Goal: Task Accomplishment & Management: Complete application form

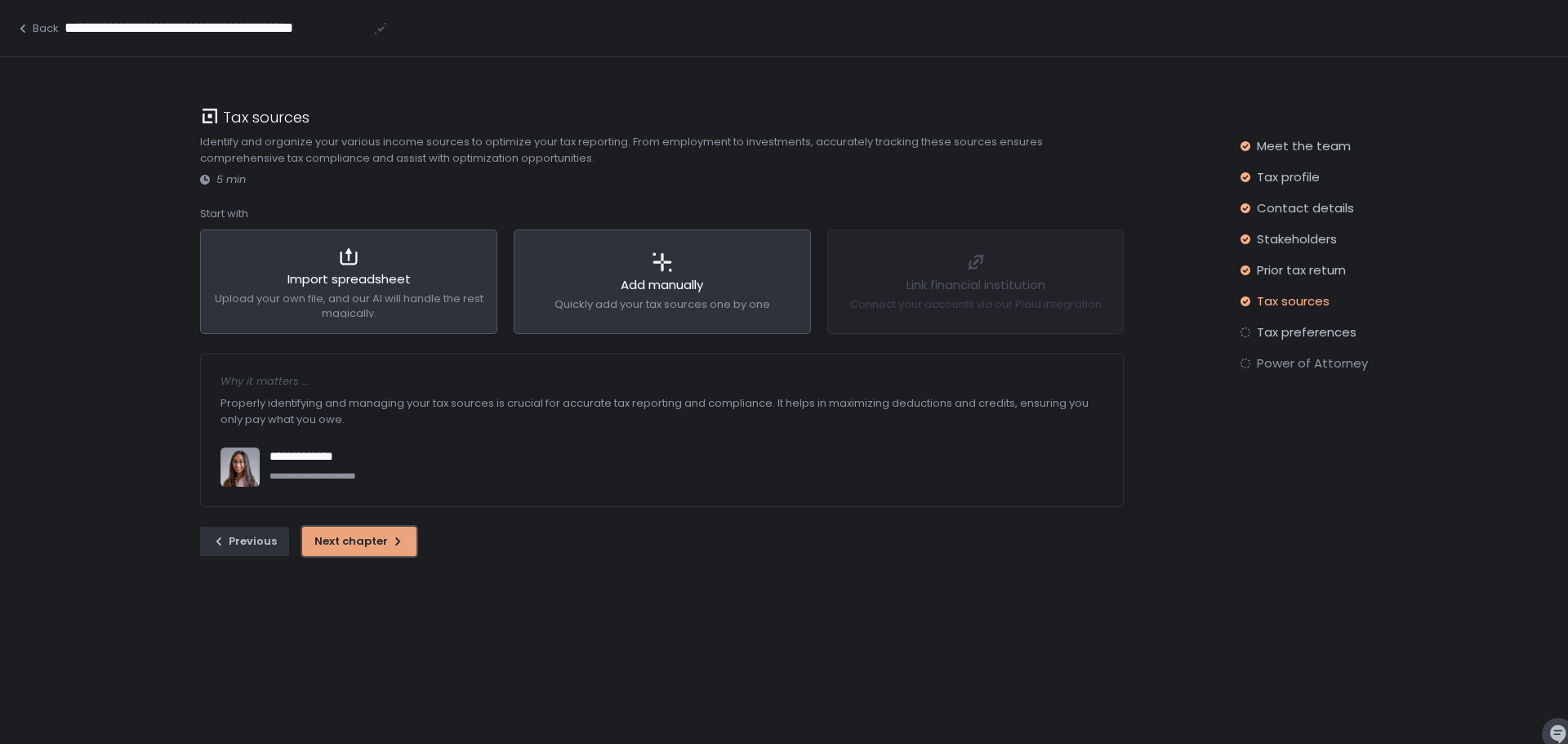
click at [351, 539] on div "Next chapter" at bounding box center [360, 541] width 90 height 14
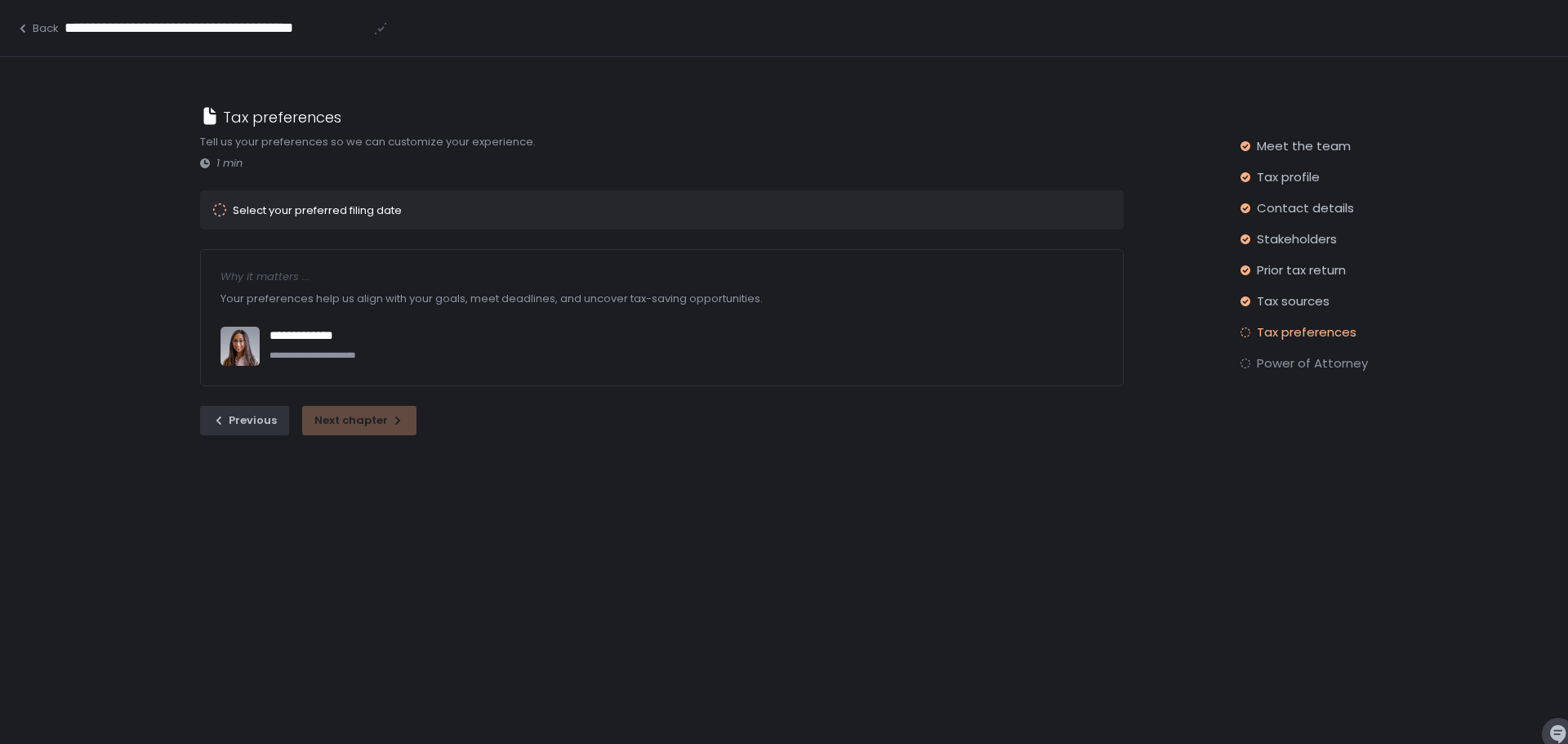
click at [359, 210] on div "Select your preferred filing date" at bounding box center [317, 210] width 169 height 10
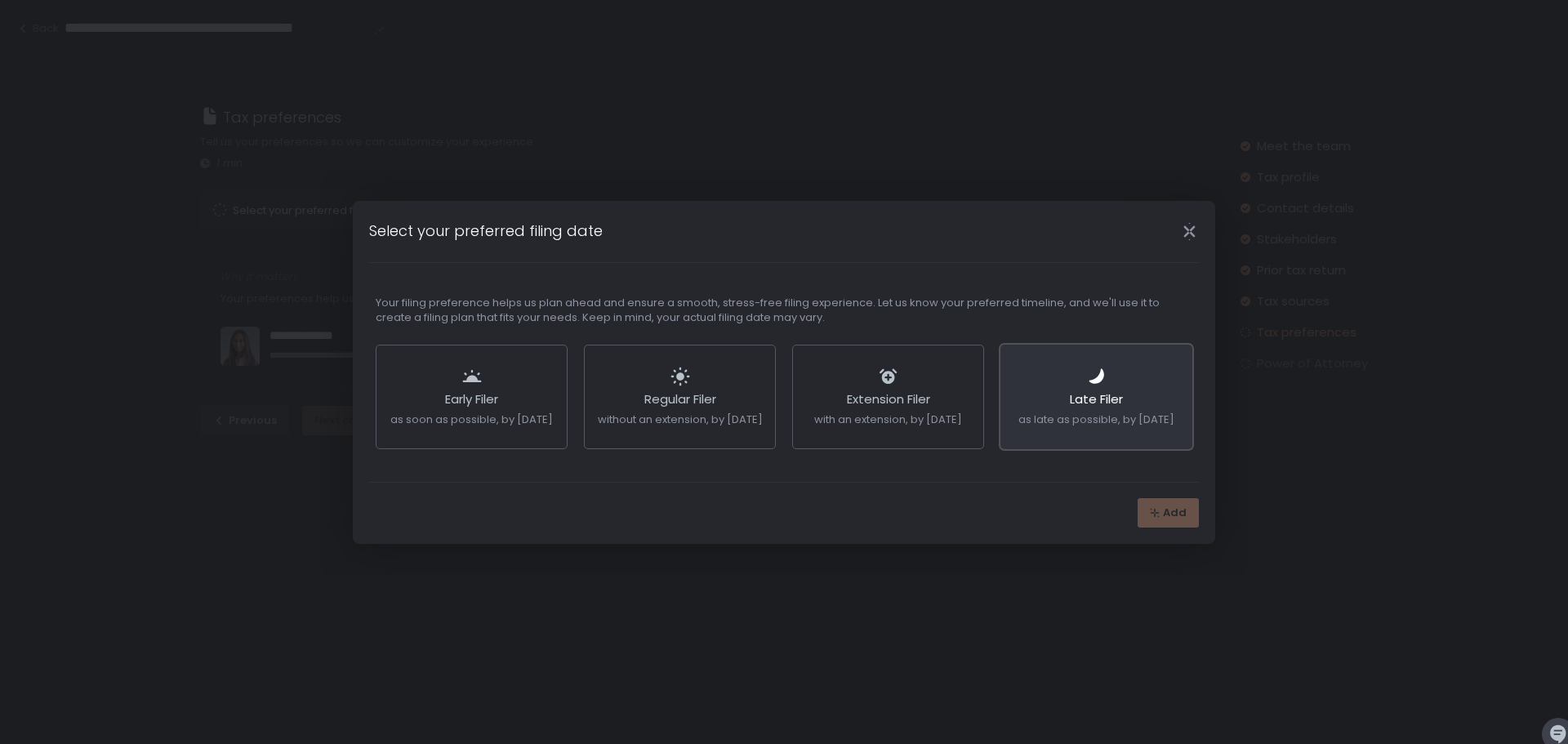
click at [1113, 412] on span "as late as possible, by [DATE]" at bounding box center [1097, 420] width 156 height 15
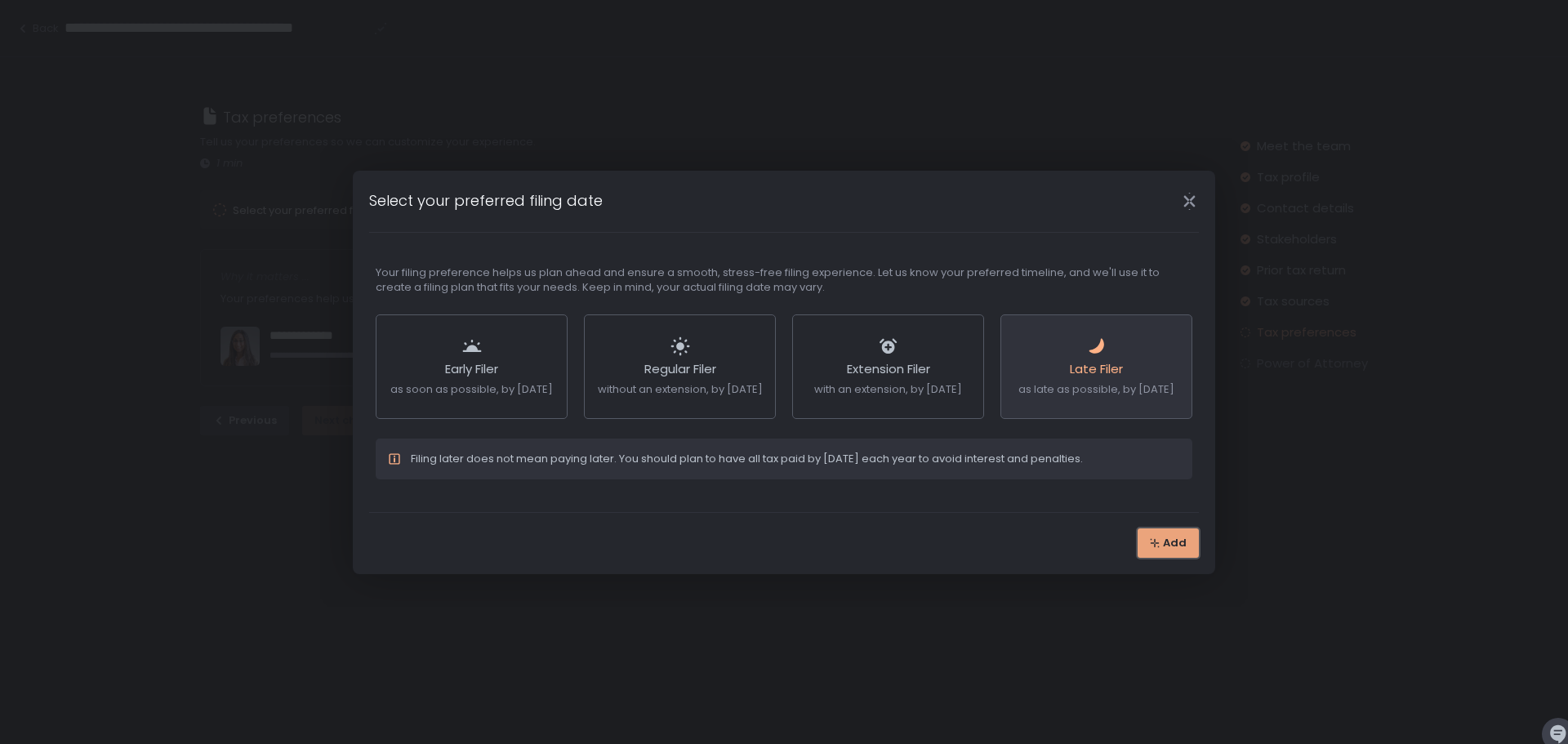
click at [1164, 549] on div "Add" at bounding box center [1168, 543] width 37 height 14
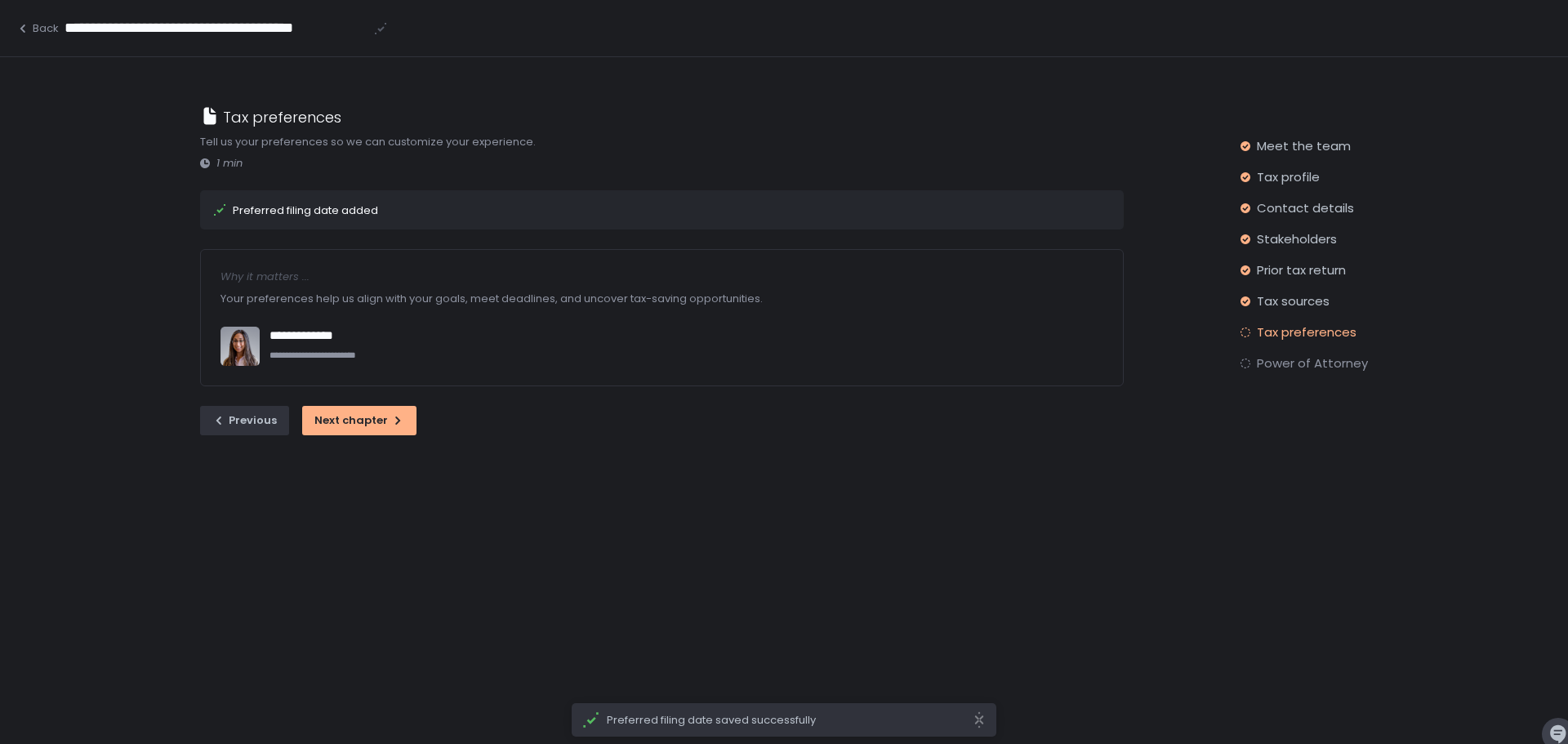
scroll to position [57, 0]
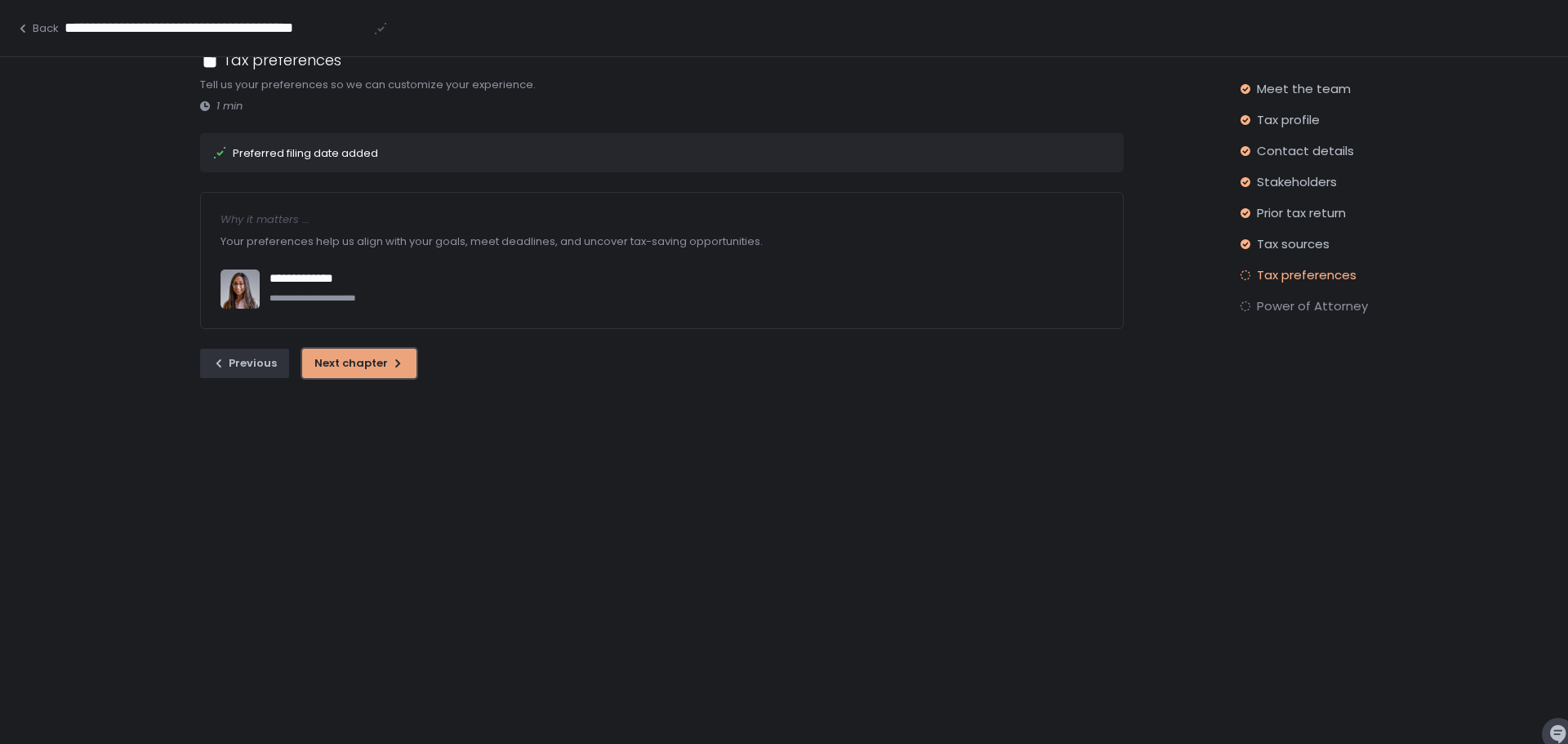
click at [373, 373] on button "Next chapter" at bounding box center [360, 363] width 114 height 30
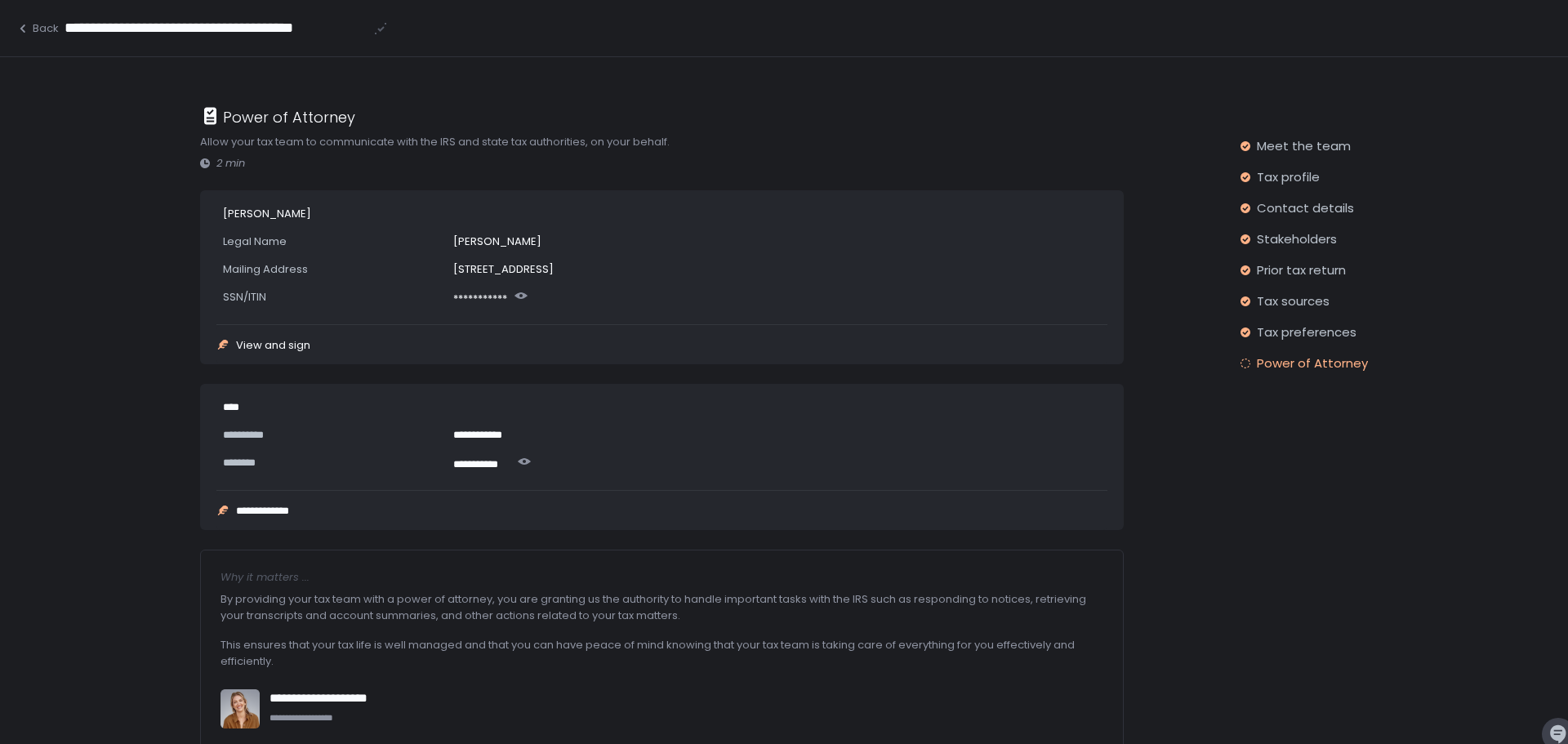
click at [267, 344] on div "View and sign" at bounding box center [274, 344] width 74 height 10
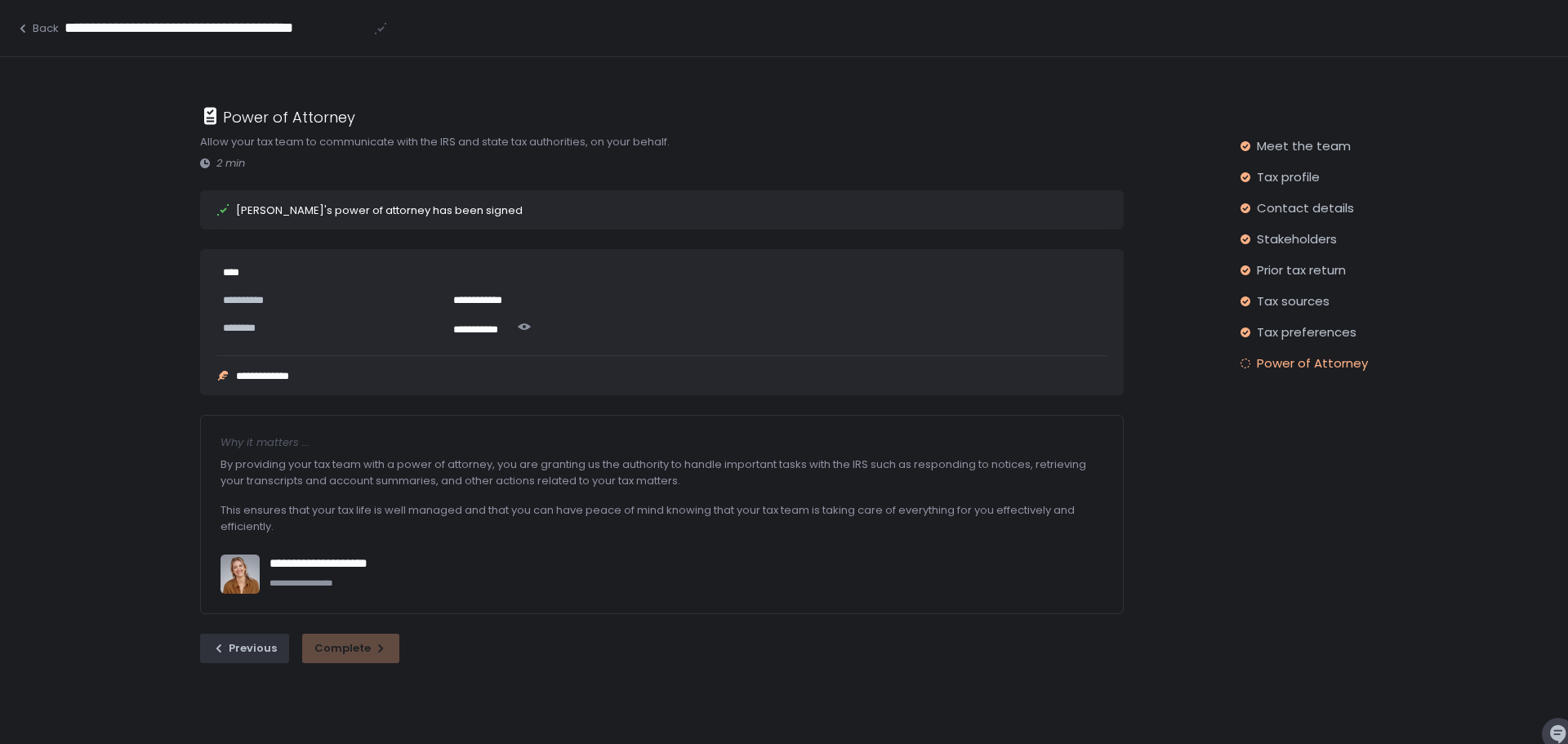
click at [241, 379] on div "**********" at bounding box center [274, 376] width 74 height 10
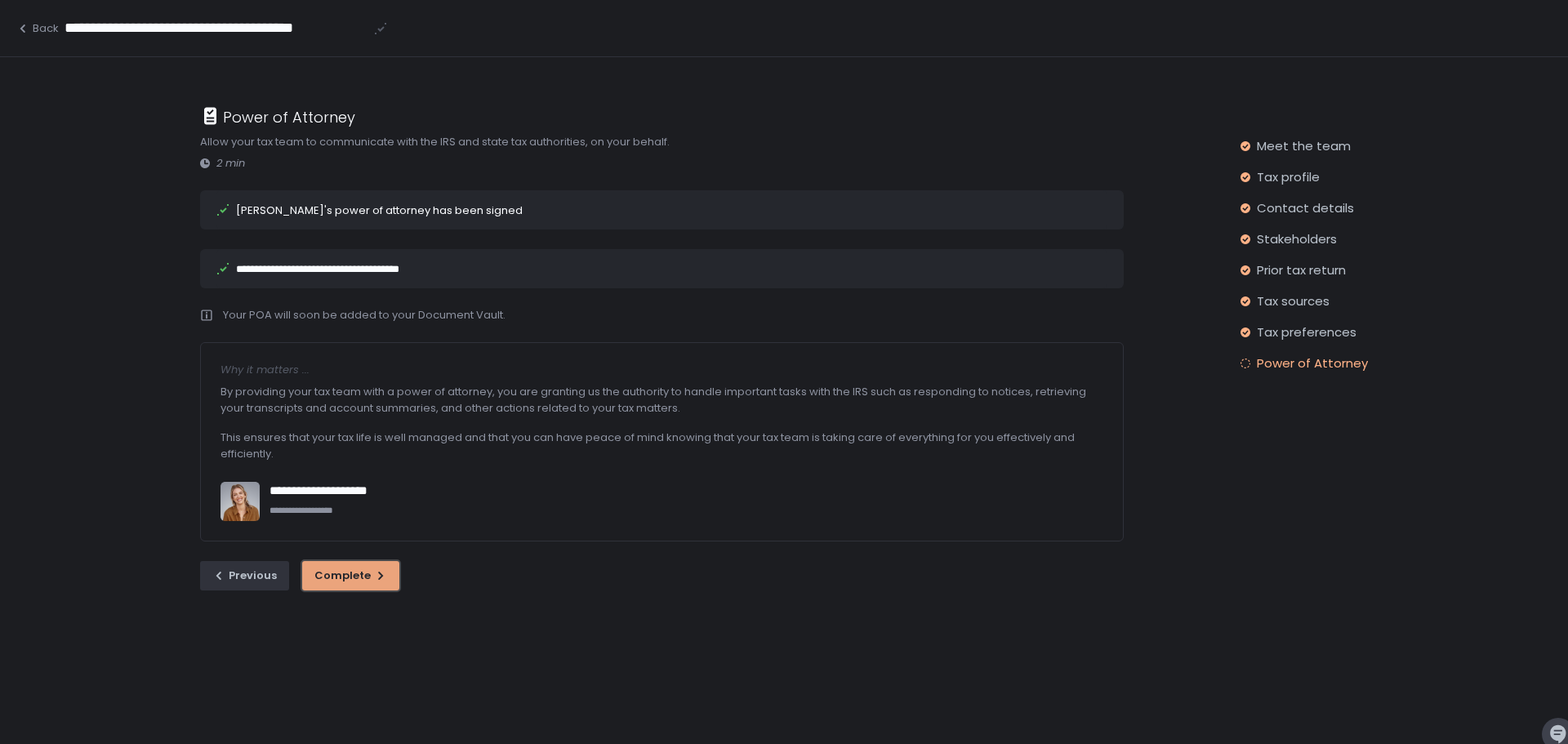
click at [348, 569] on div "Complete" at bounding box center [351, 575] width 72 height 14
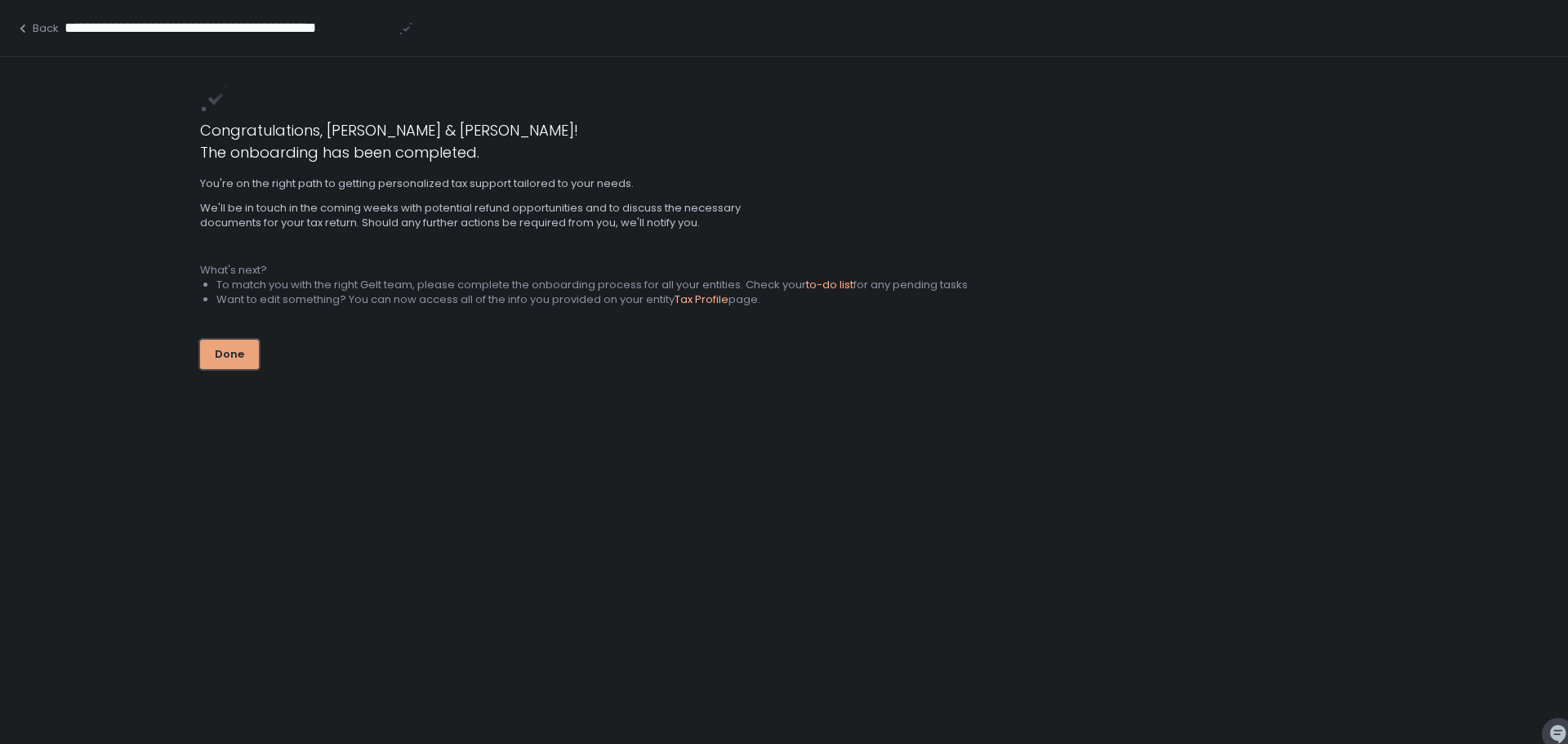
click at [229, 350] on div "Done" at bounding box center [229, 354] width 30 height 14
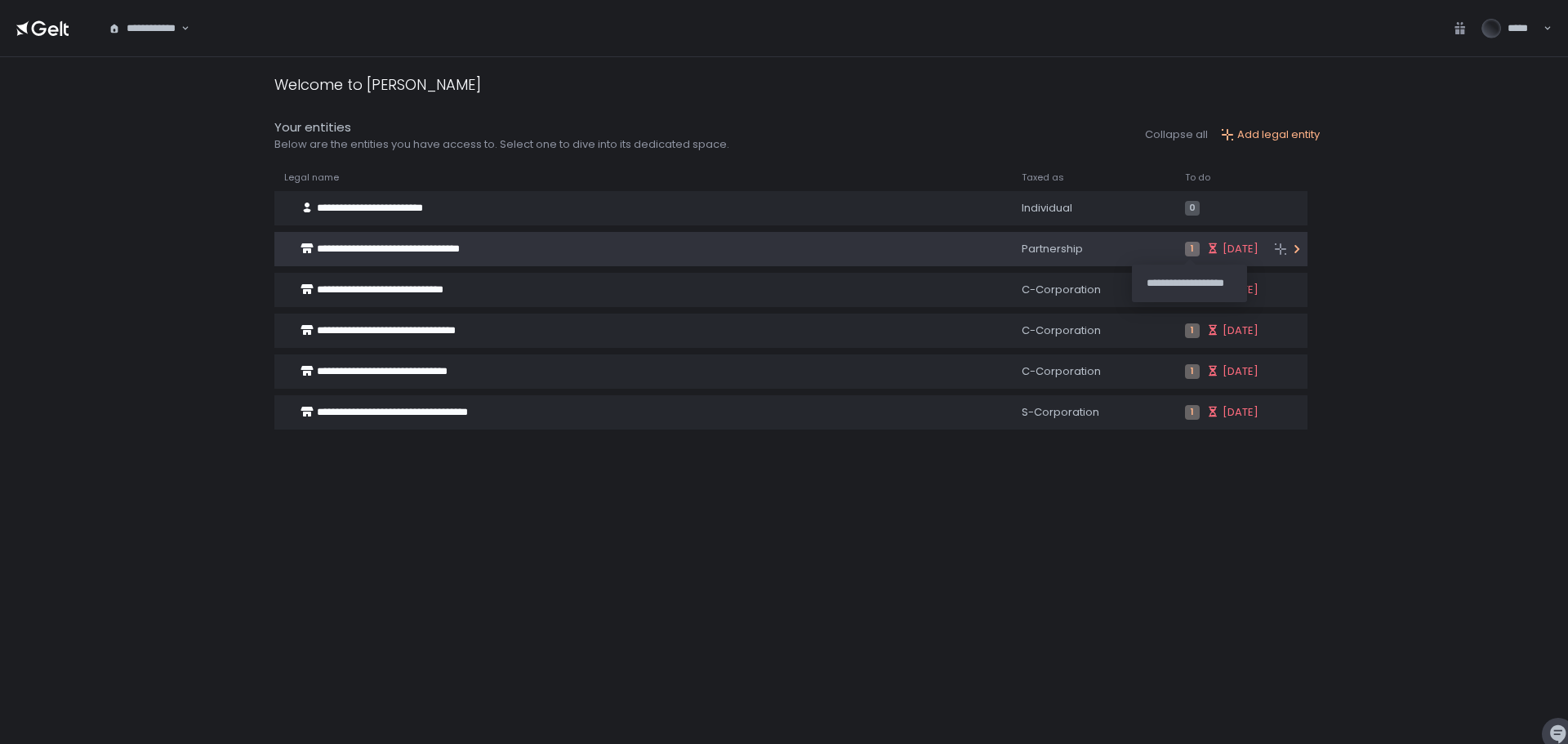
click at [1223, 245] on span "[DATE]" at bounding box center [1241, 248] width 36 height 14
